Goal: Task Accomplishment & Management: Manage account settings

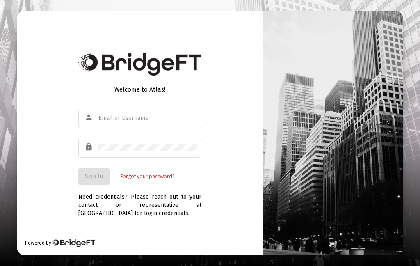
scroll to position [33, 0]
type input "Richardsm75@ptd.net"
click at [95, 173] on span "Sign In" at bounding box center [94, 176] width 18 height 7
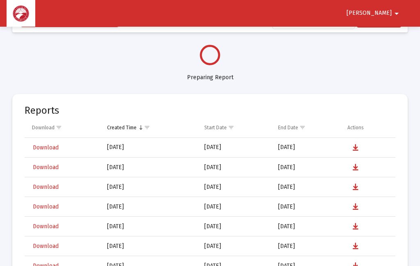
select select "View all"
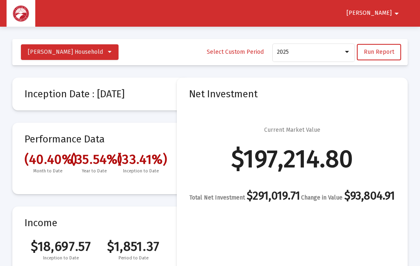
click at [381, 56] on button "Run Report" at bounding box center [379, 52] width 44 height 16
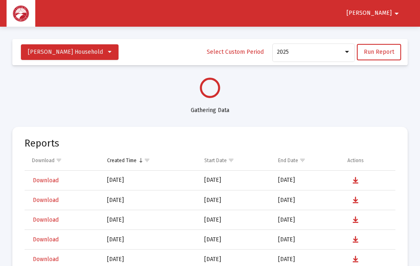
select select "View all"
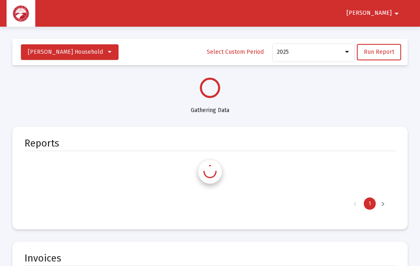
select select "View all"
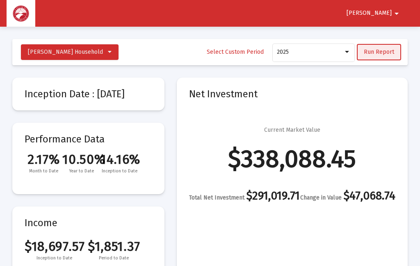
click at [374, 50] on span "Run Report" at bounding box center [379, 51] width 30 height 7
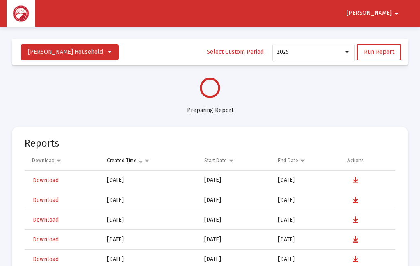
select select "View all"
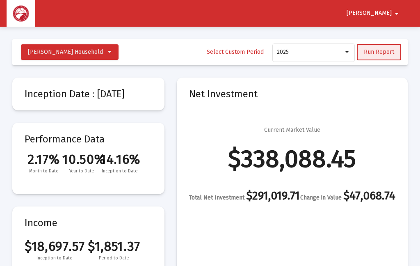
click at [383, 50] on span "Run Report" at bounding box center [379, 51] width 30 height 7
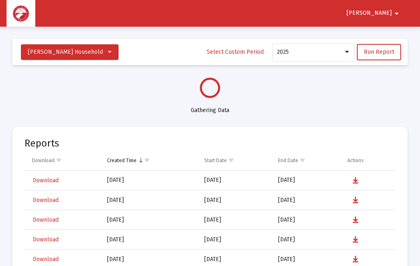
select select "View all"
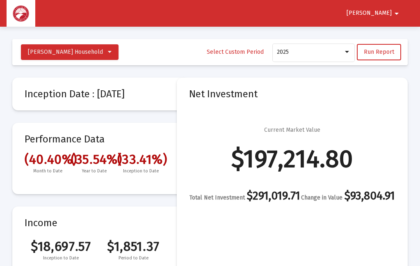
click at [387, 12] on span "Richard" at bounding box center [369, 13] width 45 height 7
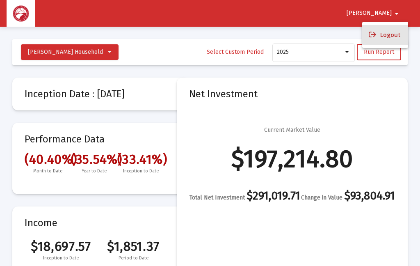
click at [390, 34] on button "Logout" at bounding box center [385, 35] width 46 height 20
